Goal: Information Seeking & Learning: Learn about a topic

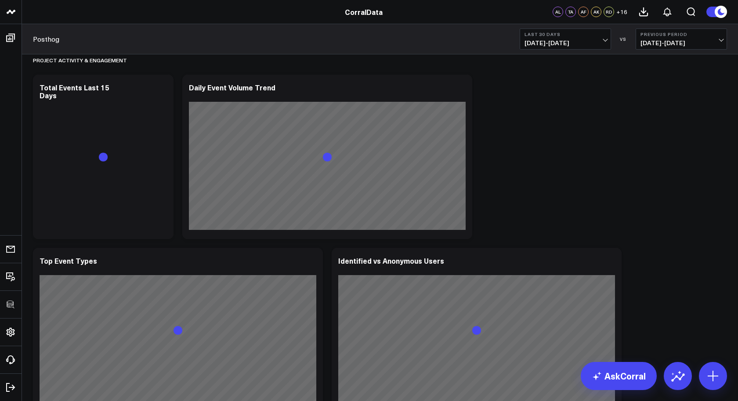
scroll to position [10, 0]
click at [162, 89] on icon at bounding box center [161, 88] width 11 height 11
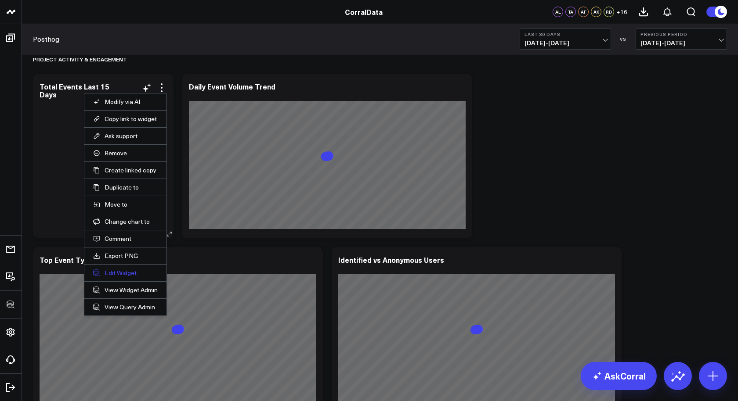
click at [124, 273] on button "Edit Widget" at bounding box center [125, 273] width 65 height 8
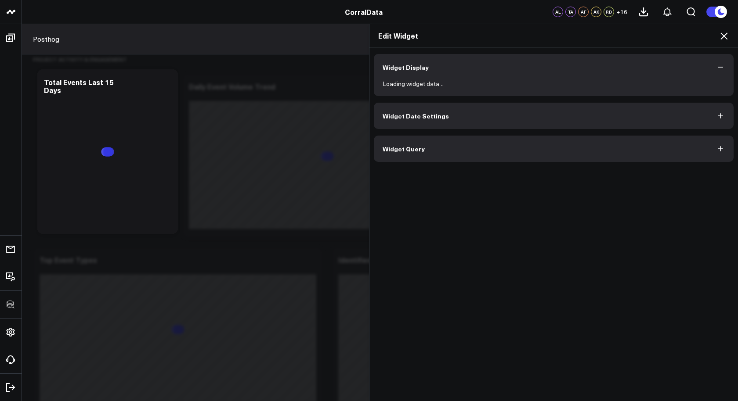
click at [417, 156] on button "Widget Query" at bounding box center [554, 149] width 360 height 26
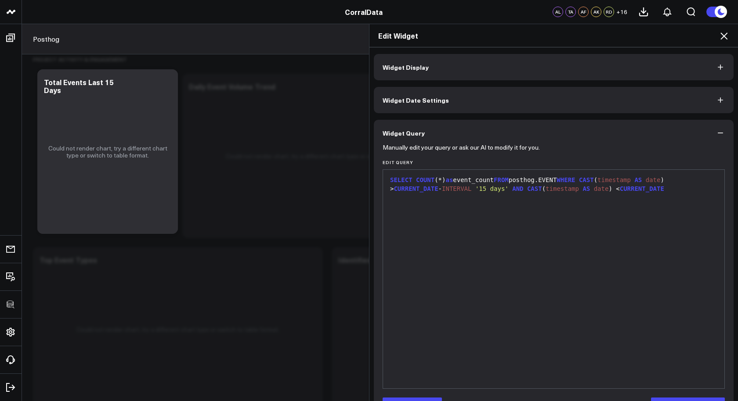
click at [556, 206] on div "SELECT COUNT (*) as event_count FROM posthog.EVENT WHERE CAST ( timestamp AS da…" at bounding box center [553, 279] width 332 height 210
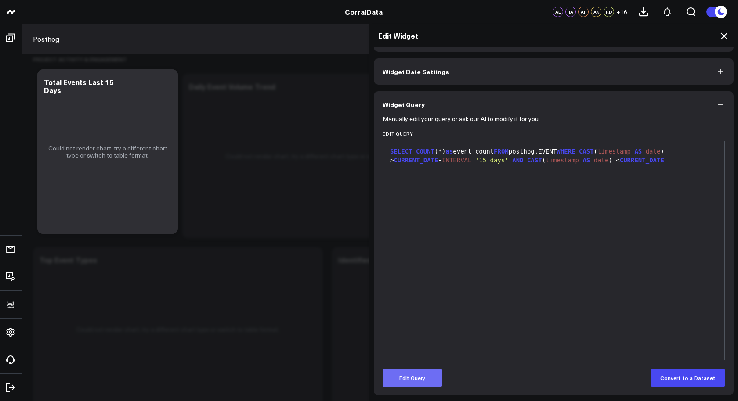
click at [399, 380] on button "Edit Query" at bounding box center [411, 378] width 59 height 18
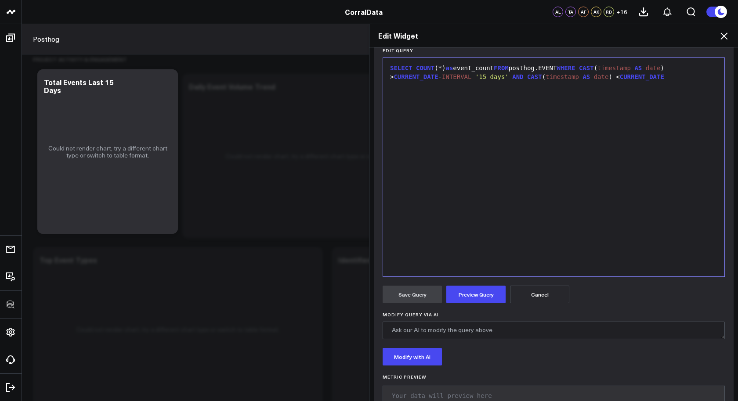
scroll to position [131, 0]
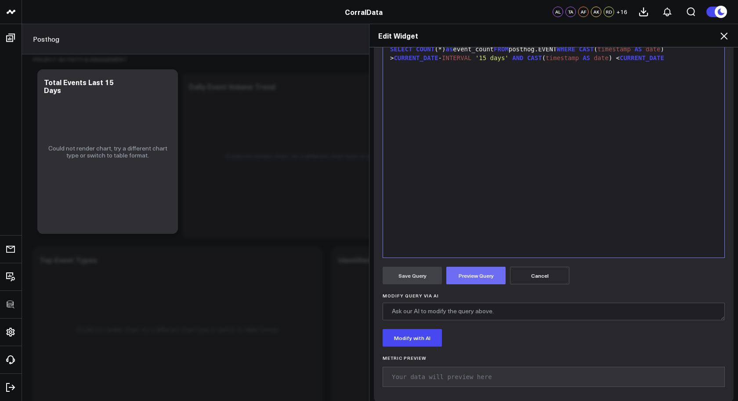
click at [478, 275] on button "Preview Query" at bounding box center [475, 276] width 59 height 18
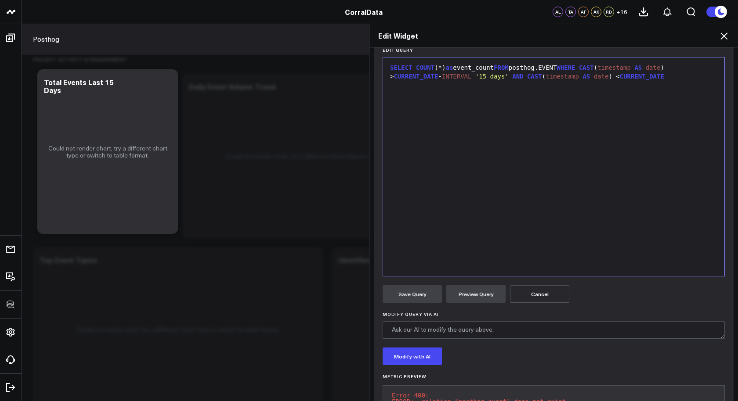
scroll to position [101, 0]
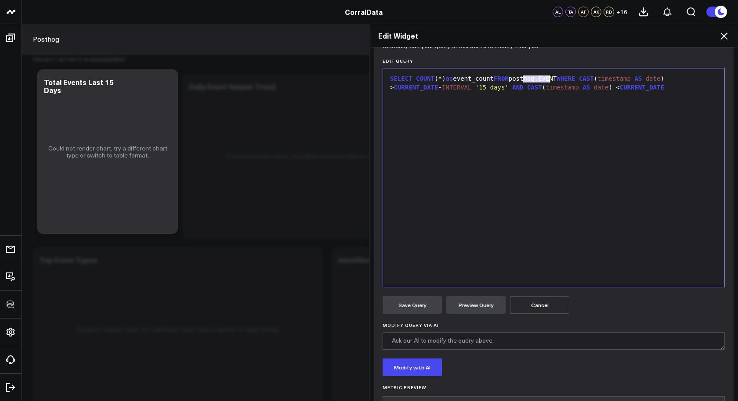
drag, startPoint x: 524, startPoint y: 79, endPoint x: 549, endPoint y: 81, distance: 25.1
click at [549, 81] on div "SELECT COUNT (*) as event_count FROM posthog.EVENT WHERE CAST ( timestamp AS da…" at bounding box center [553, 83] width 332 height 17
copy div "posthog"
click at [555, 175] on div "SELECT COUNT (*) as event_count FROM posthog.EVENT WHERE CAST ( timestamp AS da…" at bounding box center [553, 178] width 332 height 210
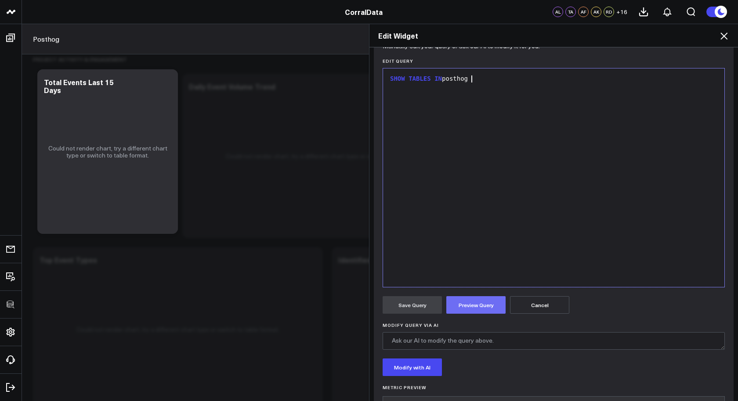
click at [458, 304] on button "Preview Query" at bounding box center [475, 305] width 59 height 18
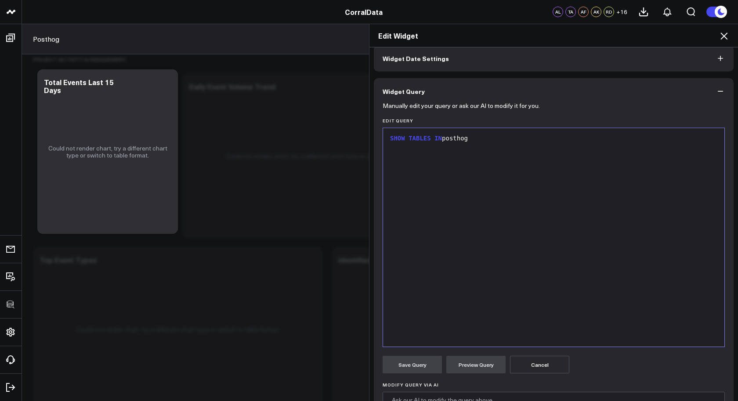
scroll to position [30, 0]
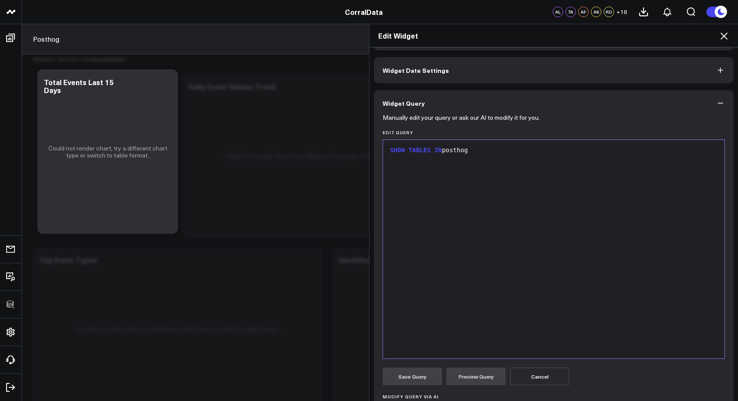
click at [725, 31] on icon at bounding box center [723, 36] width 11 height 11
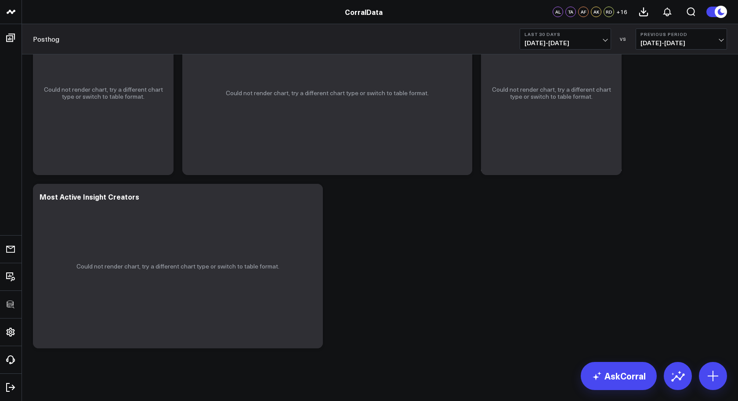
scroll to position [1562, 0]
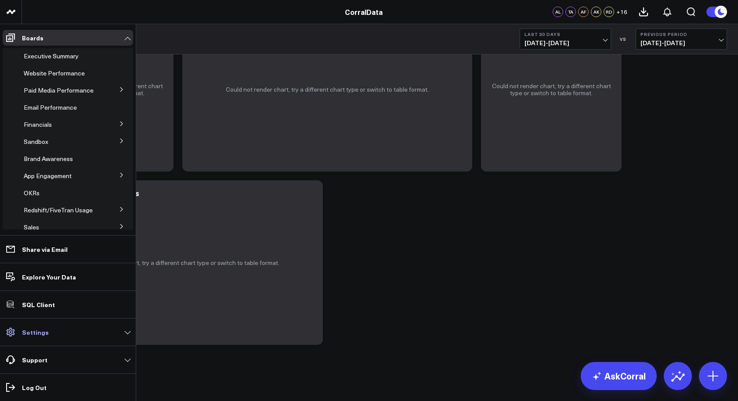
click at [28, 331] on p "Settings" at bounding box center [35, 332] width 27 height 7
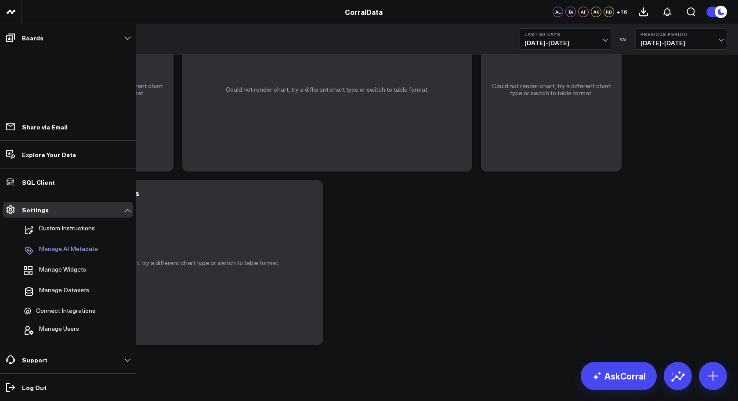
click at [72, 253] on p "Manage AI Metadata" at bounding box center [68, 250] width 59 height 11
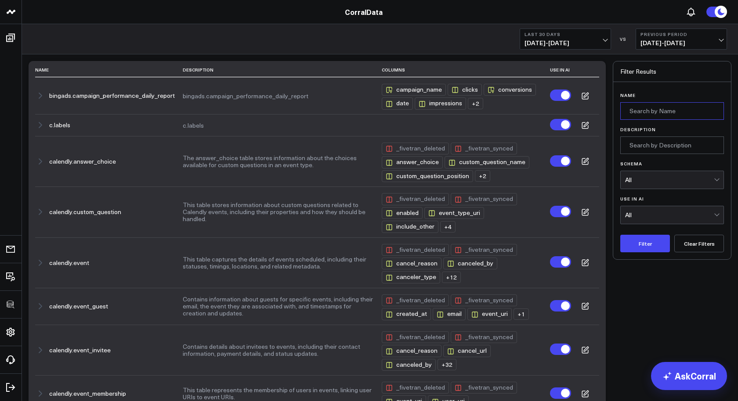
click at [671, 111] on input "Name" at bounding box center [672, 111] width 104 height 18
type input "posthog"
click at [646, 247] on button "Filter" at bounding box center [645, 244] width 50 height 18
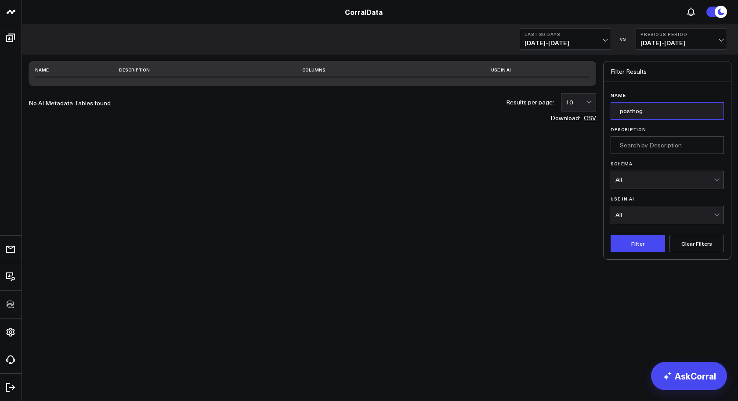
drag, startPoint x: 675, startPoint y: 111, endPoint x: 578, endPoint y: 102, distance: 97.0
click at [588, 105] on div "Name Description Columns Use in AI No AI Metadata Tables found Results per page…" at bounding box center [380, 160] width 703 height 199
click at [702, 241] on button "Clear Filters" at bounding box center [696, 244] width 54 height 18
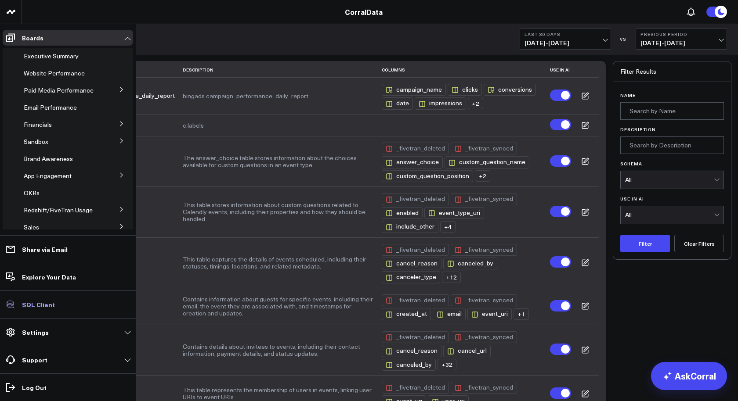
click at [50, 303] on p "SQL Client" at bounding box center [38, 304] width 33 height 7
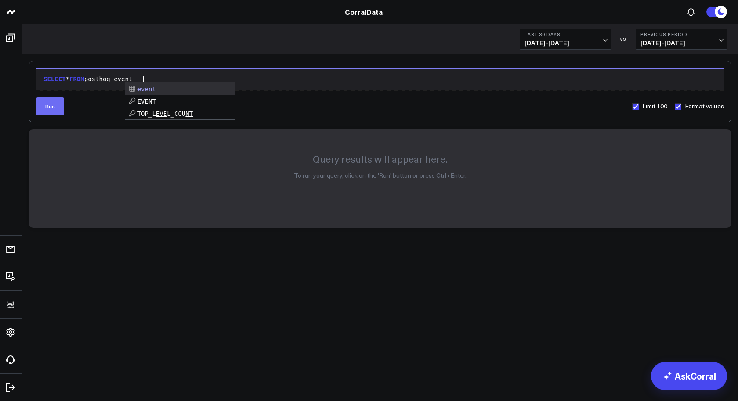
click at [60, 99] on button "Run" at bounding box center [50, 106] width 28 height 18
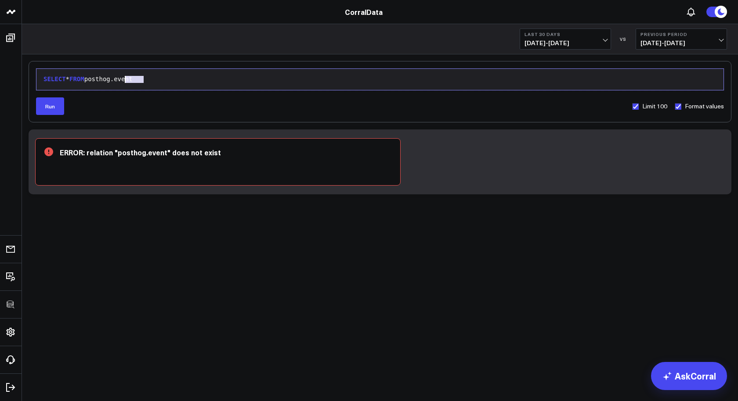
drag, startPoint x: 159, startPoint y: 81, endPoint x: 125, endPoint y: 81, distance: 33.8
click at [125, 81] on div "SELECT * FROM posthog.event" at bounding box center [380, 79] width 678 height 9
click at [52, 106] on button "Run" at bounding box center [50, 106] width 28 height 18
click at [213, 80] on div "SELECT * FROM posthog.project" at bounding box center [380, 79] width 678 height 9
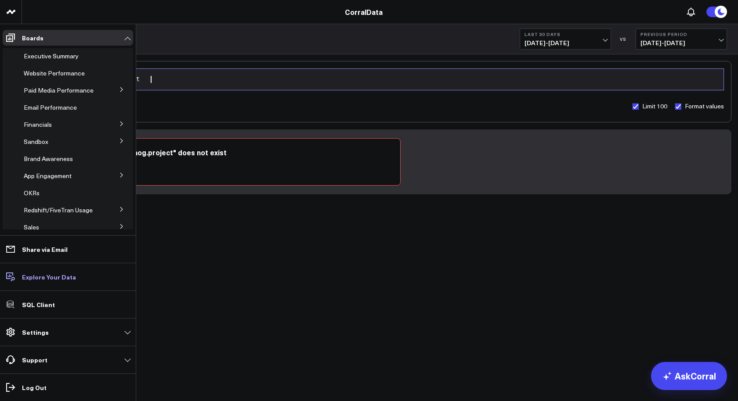
click at [52, 279] on p "Explore Your Data" at bounding box center [49, 277] width 54 height 7
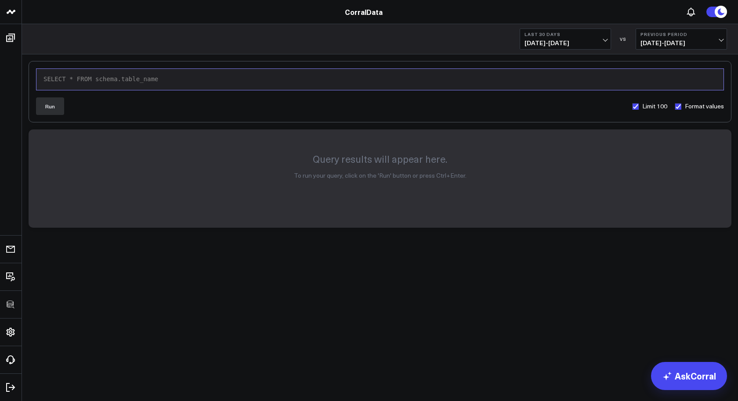
click at [561, 195] on div "Query results will appear here. To run your query, click on the 'Run' button or…" at bounding box center [379, 175] width 689 height 88
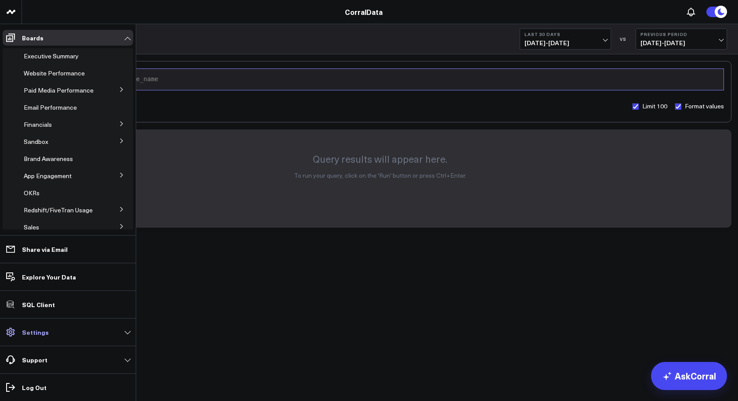
click at [50, 329] on link "Settings" at bounding box center [68, 333] width 130 height 16
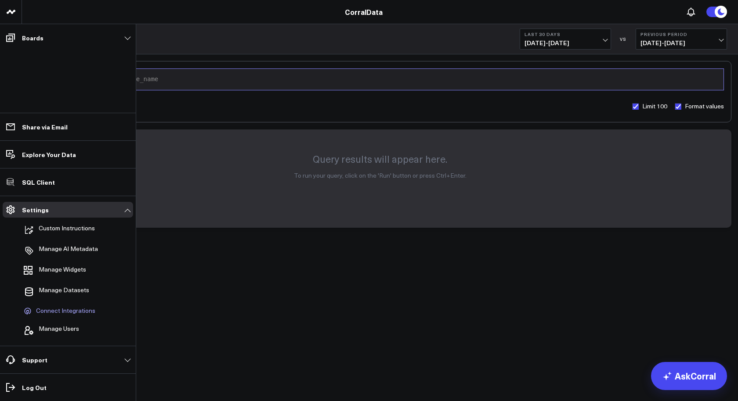
click at [60, 310] on span "Connect Integrations" at bounding box center [65, 311] width 59 height 8
